Goal: Complete application form

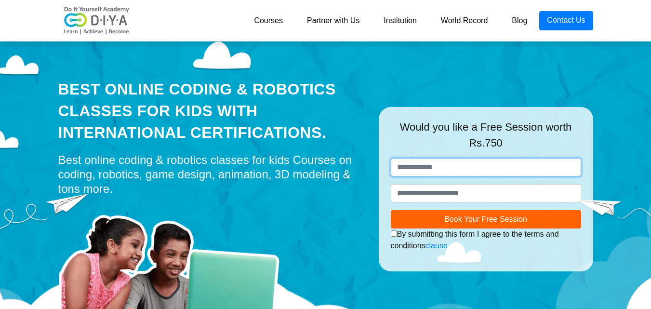
click at [529, 171] on input "text" at bounding box center [486, 167] width 190 height 18
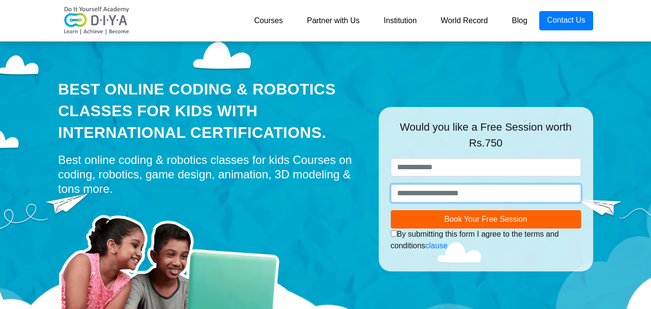
drag, startPoint x: 477, startPoint y: 186, endPoint x: 469, endPoint y: 192, distance: 9.4
click at [470, 191] on input "number" at bounding box center [486, 193] width 190 height 18
click at [493, 175] on div "**********" at bounding box center [486, 184] width 205 height 52
drag, startPoint x: 190, startPoint y: 64, endPoint x: 333, endPoint y: 154, distance: 169.1
click at [333, 154] on div "Best Online Coding & Robotics Classes for kids with International Certification…" at bounding box center [211, 189] width 320 height 303
